Goal: Navigation & Orientation: Find specific page/section

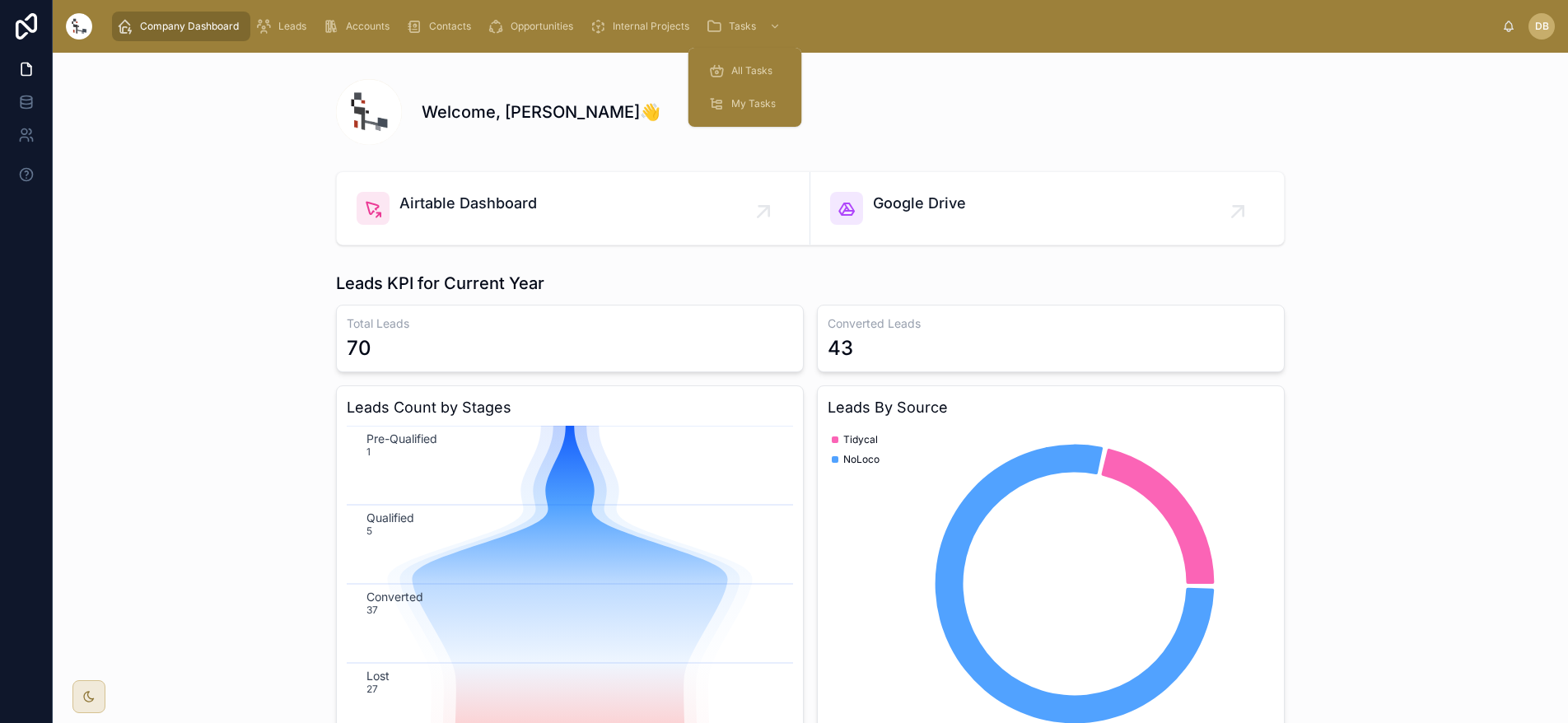
click at [755, 60] on div "All Tasks" at bounding box center [745, 70] width 74 height 26
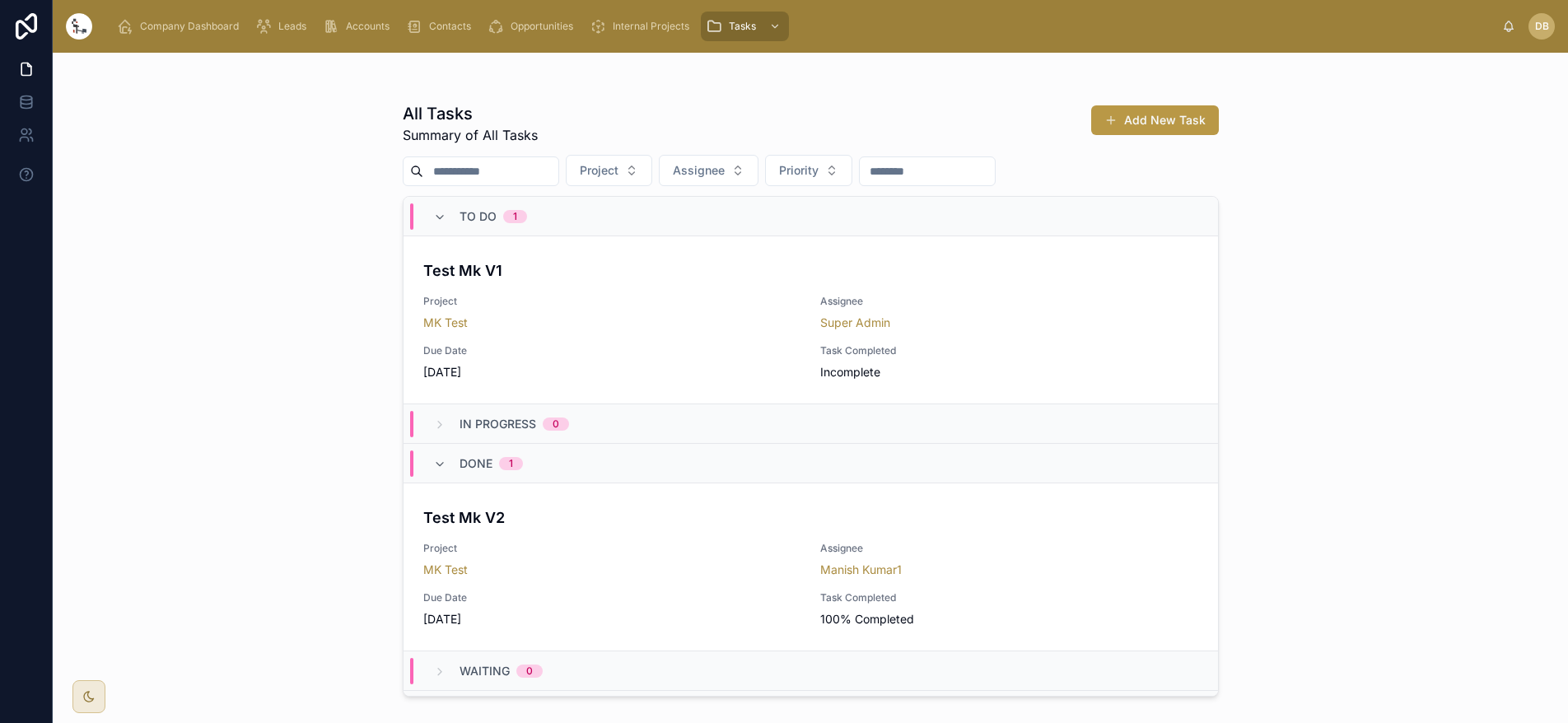
click at [639, 27] on span "Internal Projects" at bounding box center [651, 26] width 76 height 14
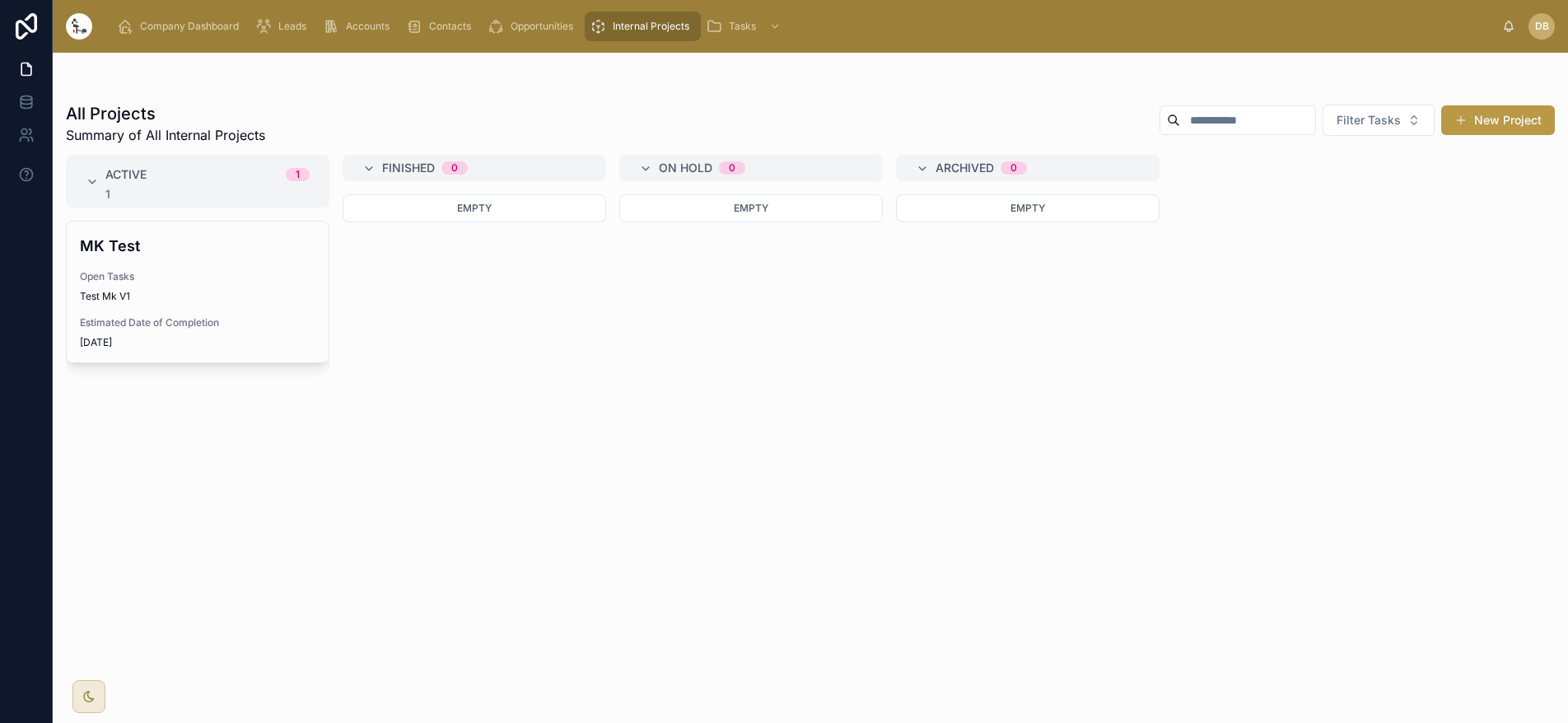
click at [288, 31] on span "Leads" at bounding box center [292, 26] width 28 height 14
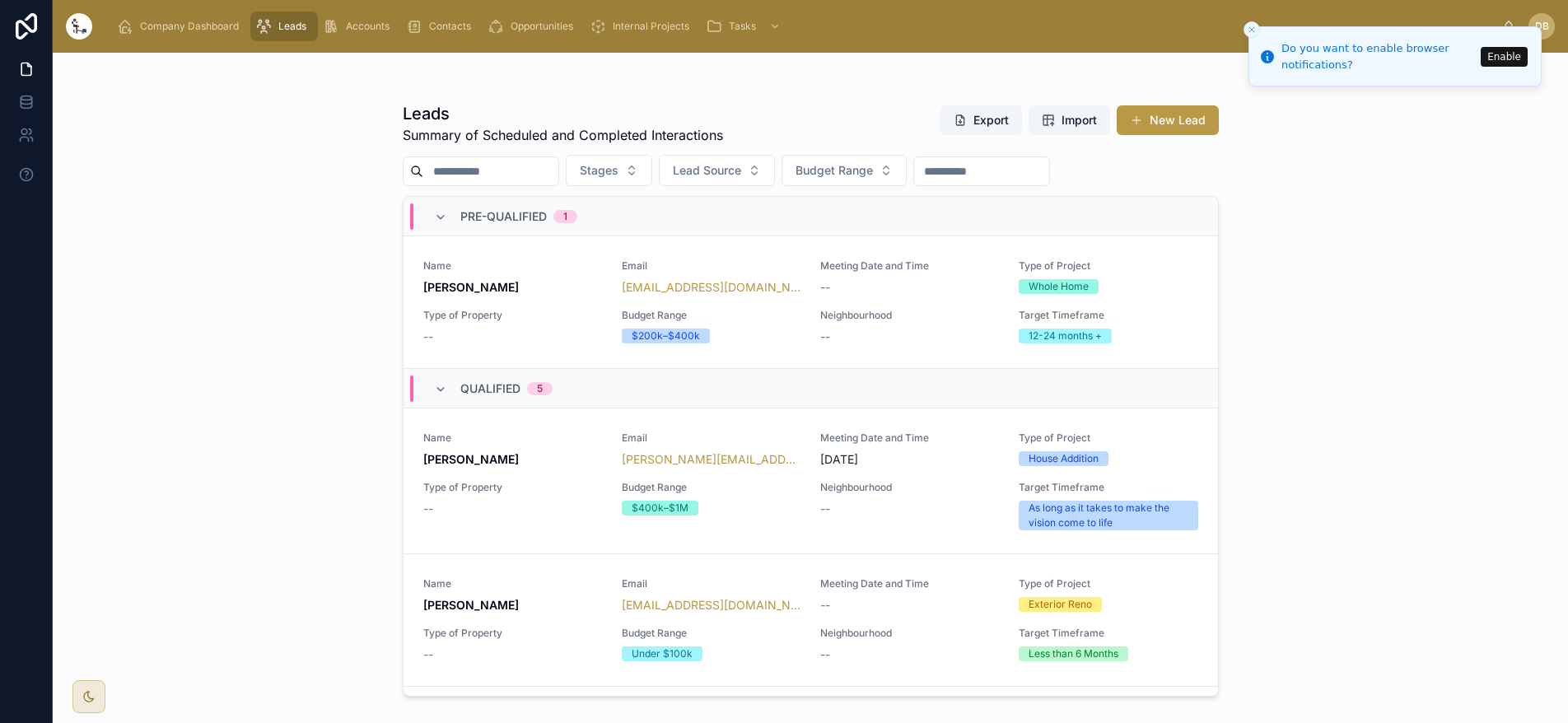
click at [1250, 31] on line "Close toast" at bounding box center [1252, 30] width 5 height 5
